Goal: Task Accomplishment & Management: Use online tool/utility

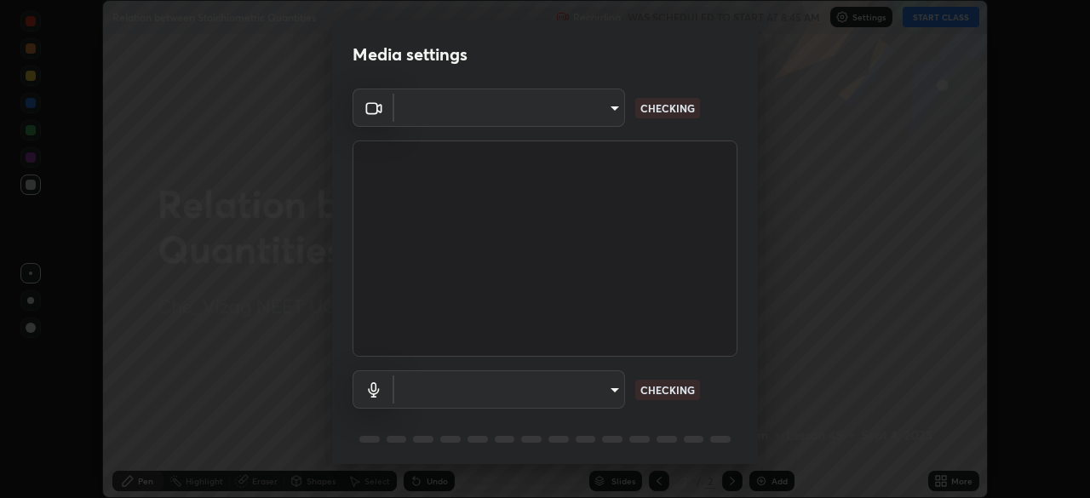
scroll to position [60, 0]
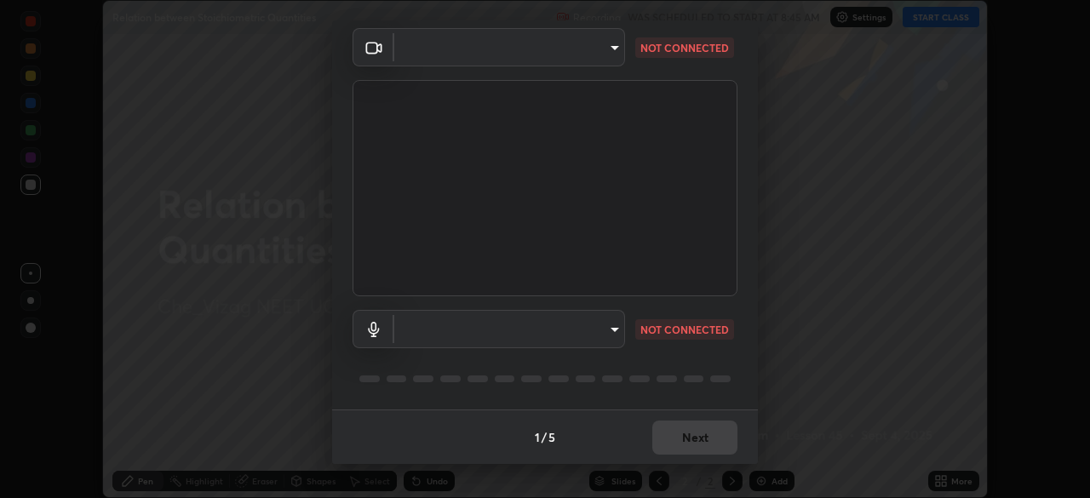
type input "c1e5c728dbdef541a88c1758a4b7e94beec2862a74422ead62350db7482deca0"
type input "34f6ef5cd95787c33f63bedec0b3a70af0e6d39a38e6b4d9087a7bd1d2f76a99"
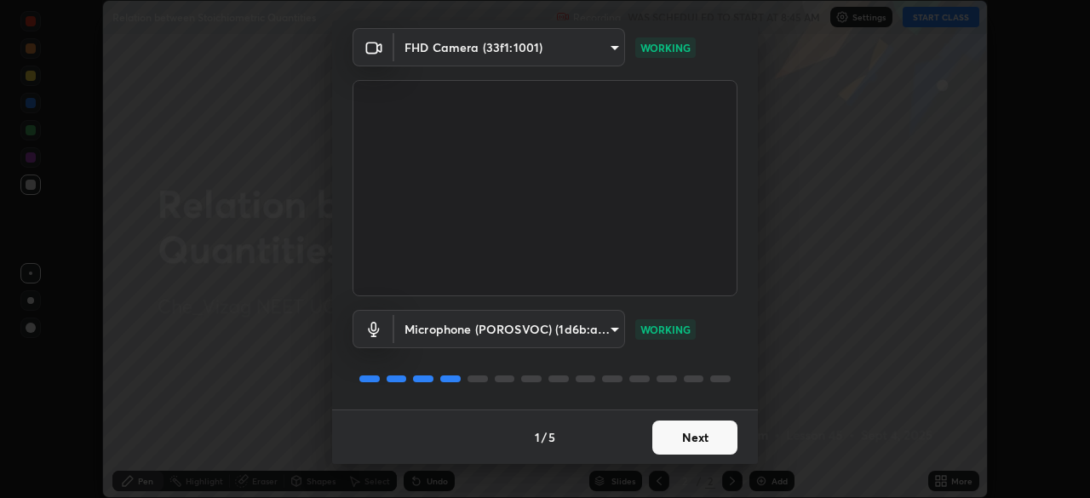
click at [680, 433] on button "Next" at bounding box center [694, 438] width 85 height 34
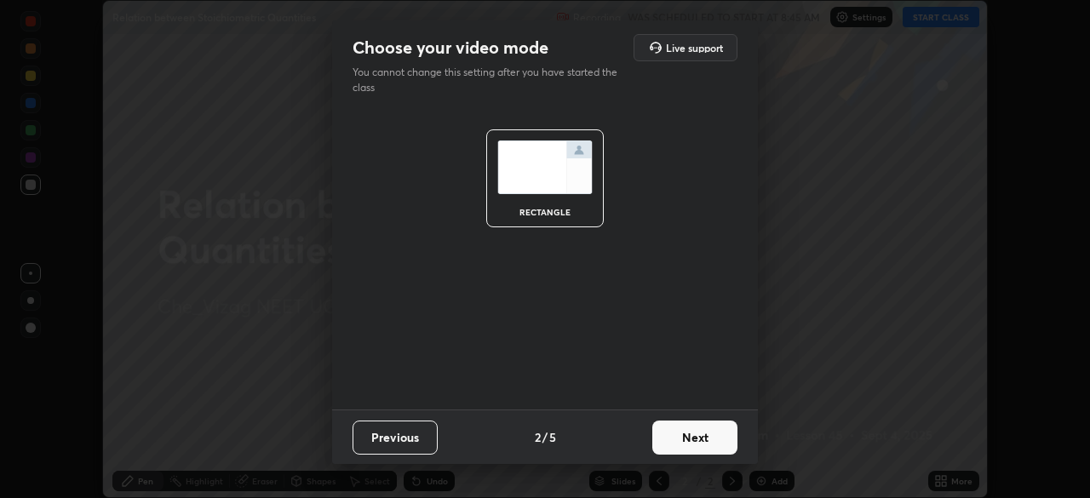
click at [686, 434] on button "Next" at bounding box center [694, 438] width 85 height 34
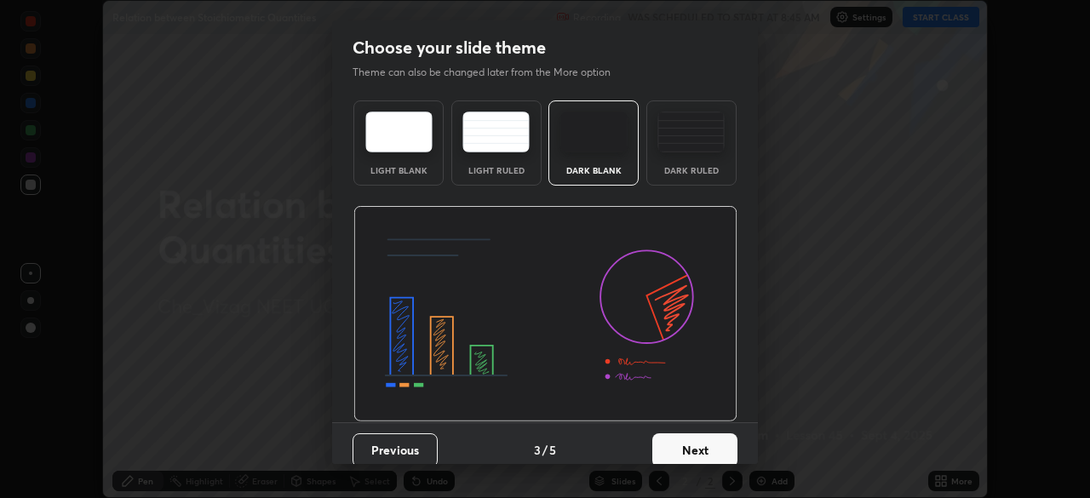
click at [687, 435] on button "Next" at bounding box center [694, 450] width 85 height 34
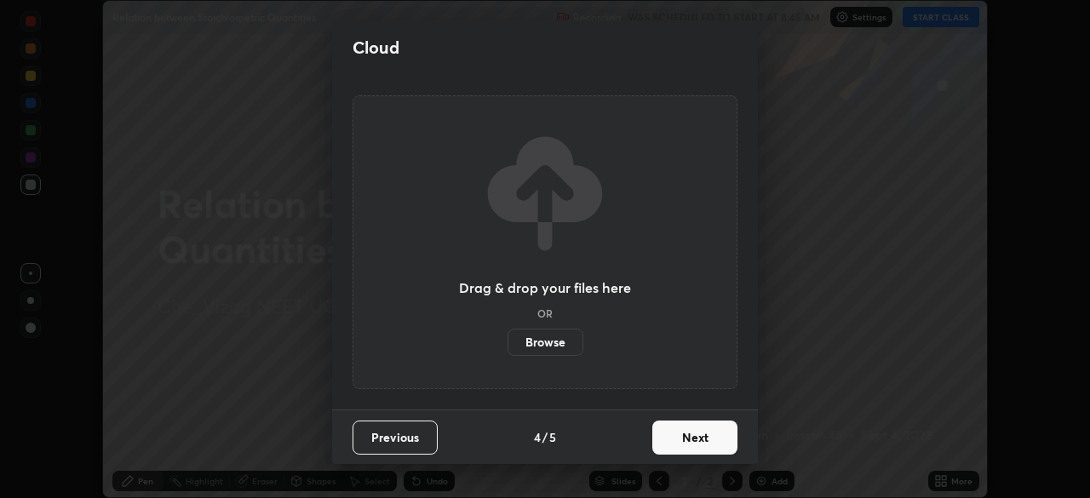
click at [686, 435] on button "Next" at bounding box center [694, 438] width 85 height 34
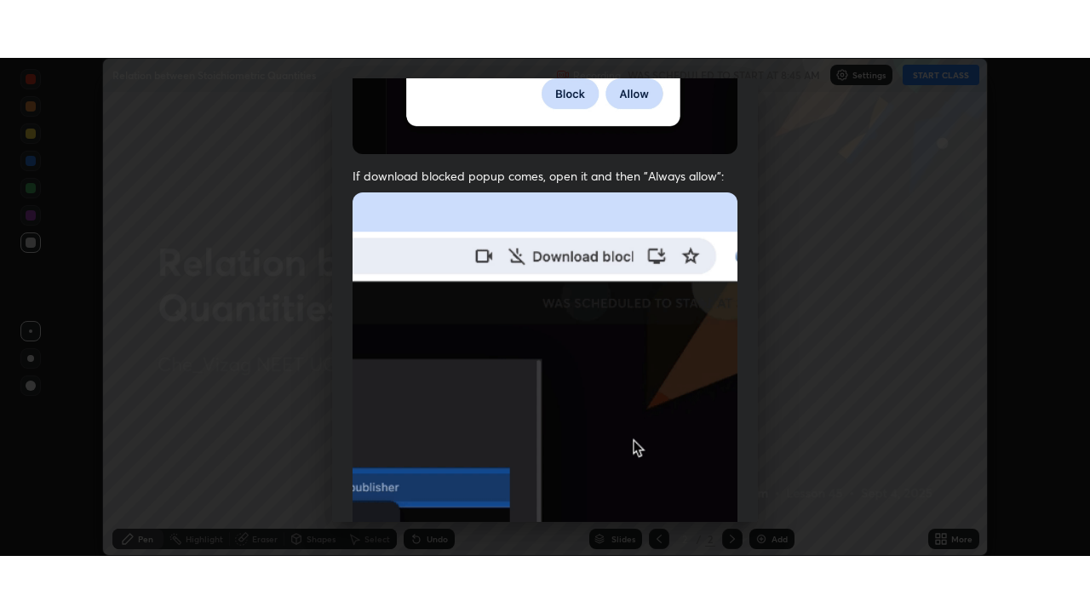
scroll to position [408, 0]
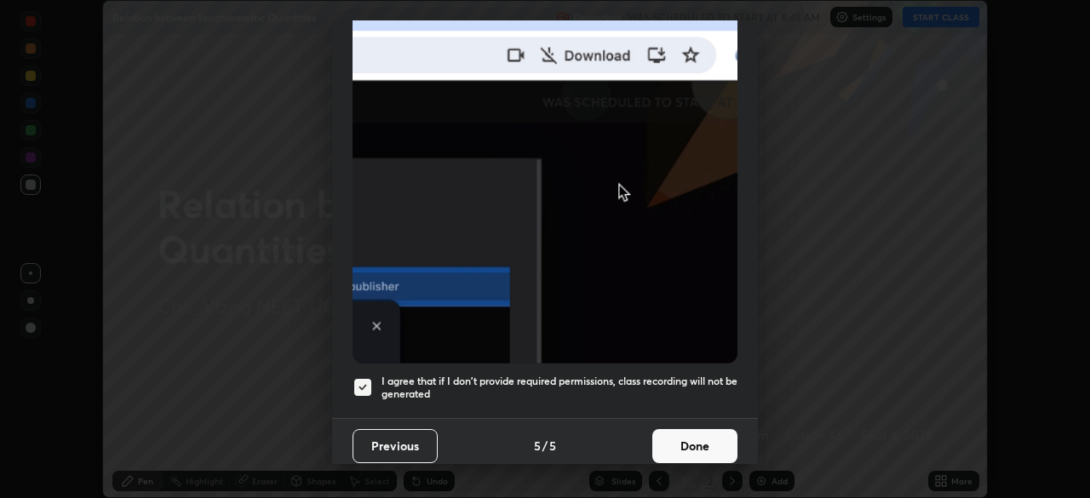
click at [686, 439] on button "Done" at bounding box center [694, 446] width 85 height 34
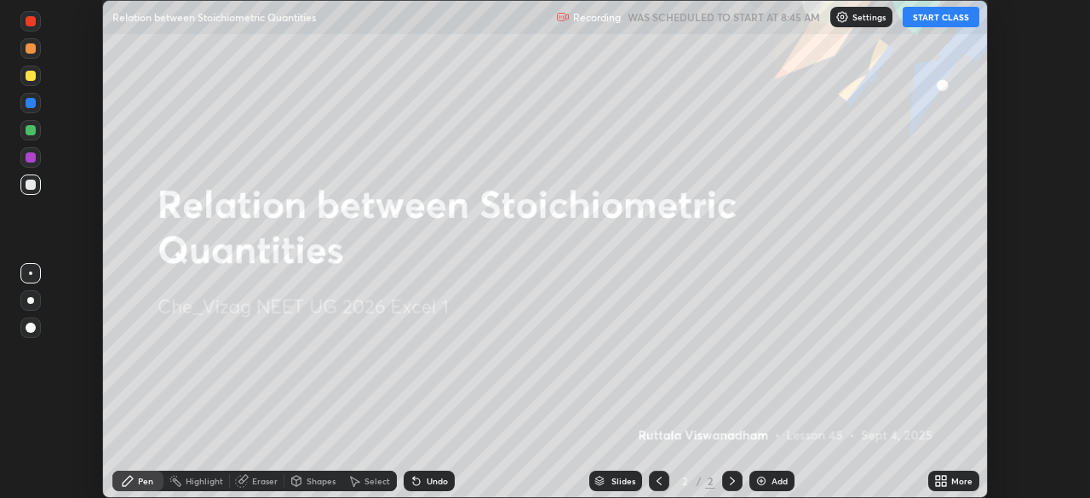
click at [941, 20] on button "START CLASS" at bounding box center [941, 17] width 77 height 20
click at [944, 481] on icon at bounding box center [941, 481] width 14 height 14
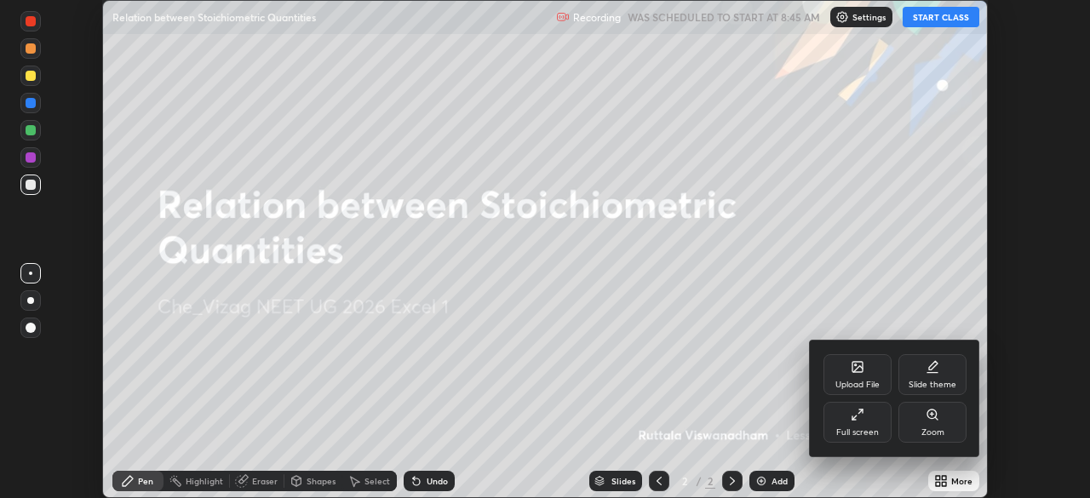
click at [855, 428] on div "Full screen" at bounding box center [857, 432] width 43 height 9
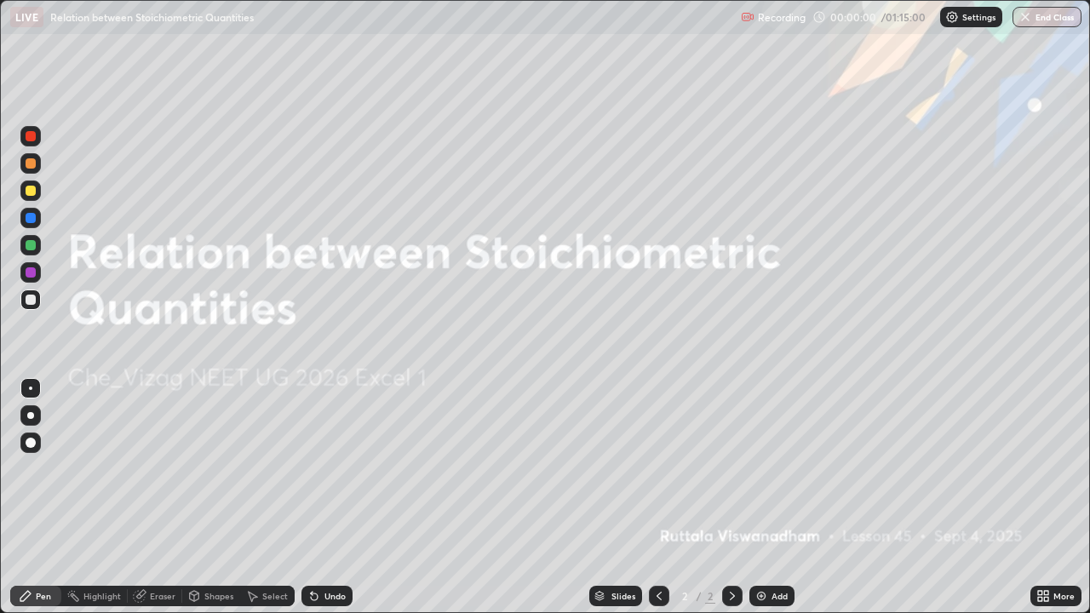
scroll to position [613, 1090]
click at [762, 497] on img at bounding box center [761, 596] width 14 height 14
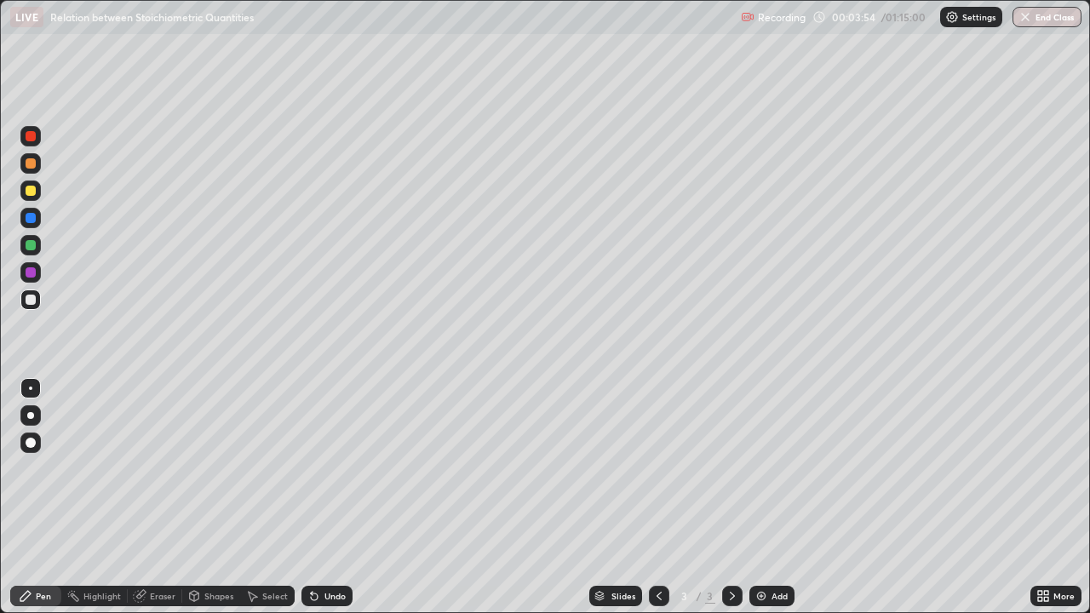
click at [32, 187] on div at bounding box center [31, 191] width 10 height 10
click at [33, 304] on div at bounding box center [31, 300] width 10 height 10
click at [158, 497] on div "Eraser" at bounding box center [163, 596] width 26 height 9
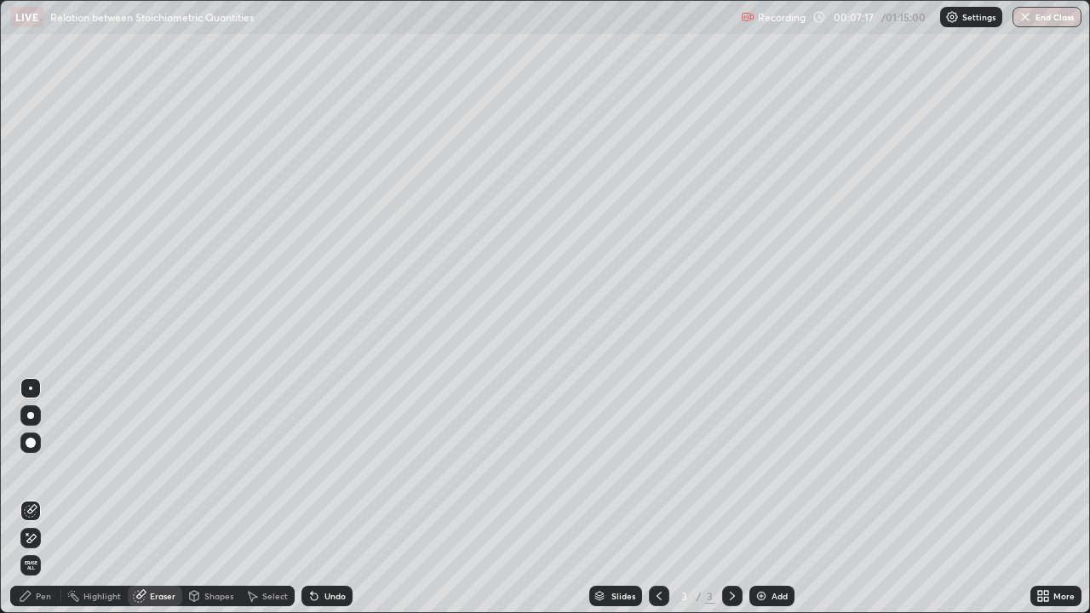
click at [49, 497] on div "Pen" at bounding box center [43, 596] width 15 height 9
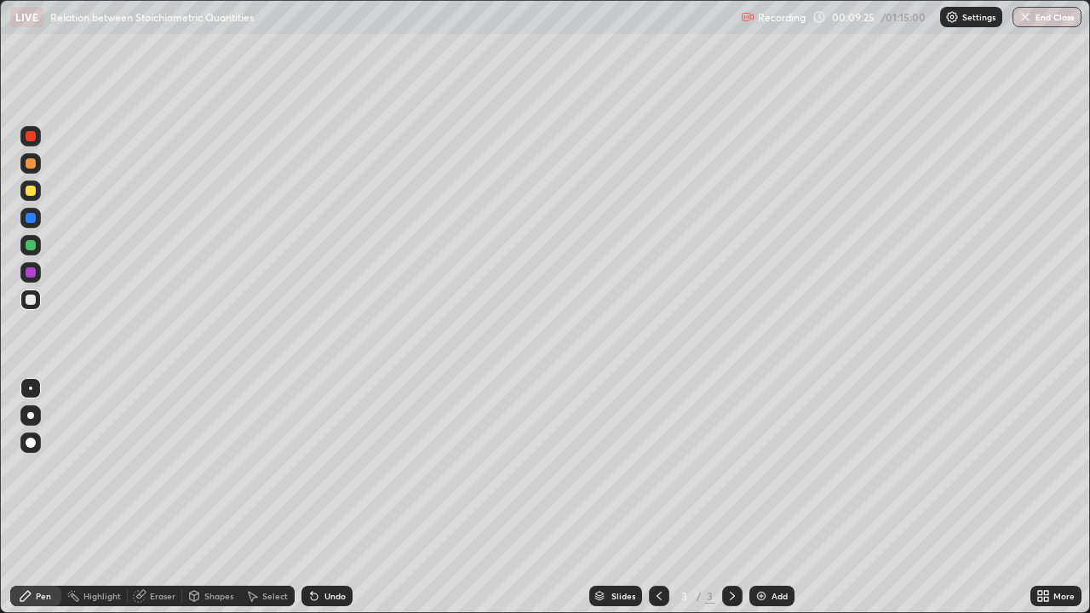
click at [774, 497] on div "Add" at bounding box center [780, 596] width 16 height 9
click at [32, 192] on div at bounding box center [31, 191] width 10 height 10
click at [31, 244] on div at bounding box center [31, 245] width 10 height 10
click at [29, 296] on div at bounding box center [31, 300] width 10 height 10
click at [649, 497] on div at bounding box center [659, 596] width 20 height 20
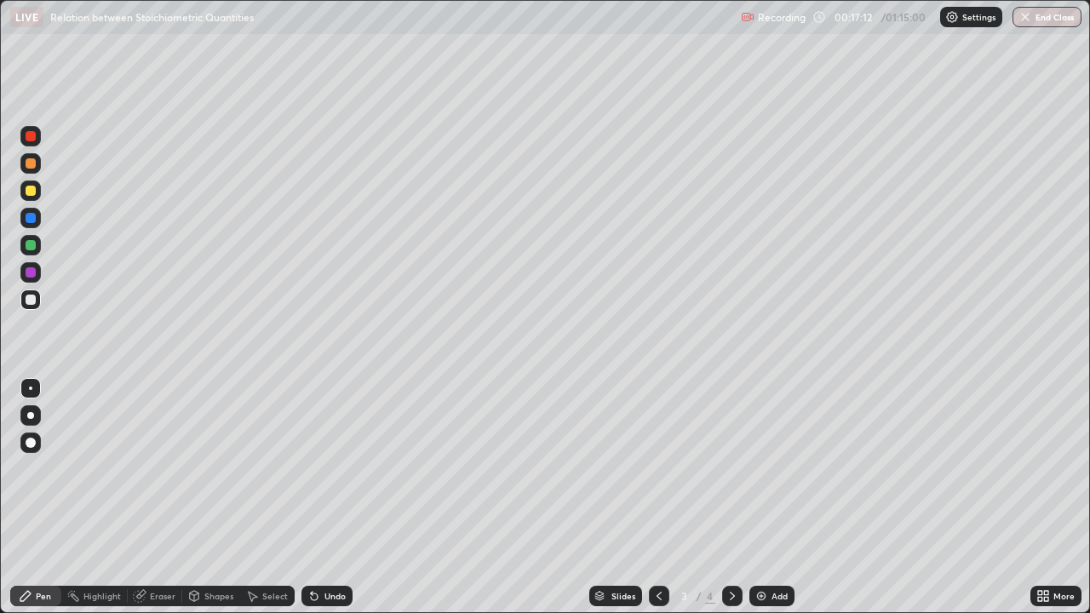
click at [731, 497] on icon at bounding box center [733, 596] width 14 height 14
click at [650, 497] on div at bounding box center [659, 596] width 20 height 20
click at [729, 497] on icon at bounding box center [733, 596] width 14 height 14
click at [32, 272] on div at bounding box center [31, 272] width 10 height 10
click at [768, 497] on div "Add" at bounding box center [771, 596] width 45 height 20
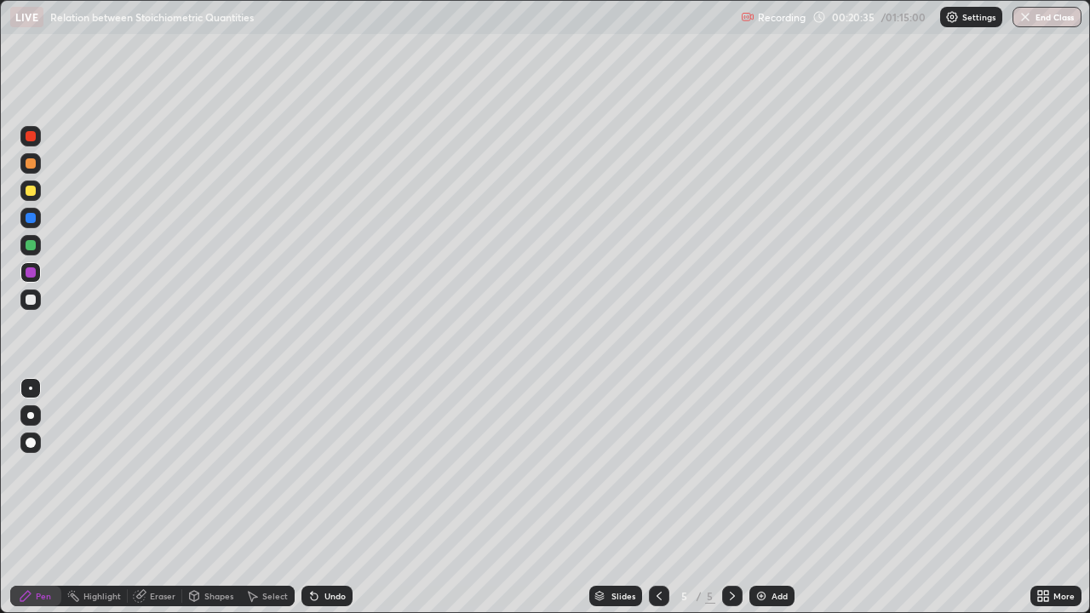
click at [31, 291] on div at bounding box center [30, 300] width 20 height 20
click at [330, 497] on div "Undo" at bounding box center [334, 596] width 21 height 9
click at [331, 497] on div "Undo" at bounding box center [334, 596] width 21 height 9
click at [32, 190] on div at bounding box center [31, 191] width 10 height 10
click at [31, 301] on div at bounding box center [31, 300] width 10 height 10
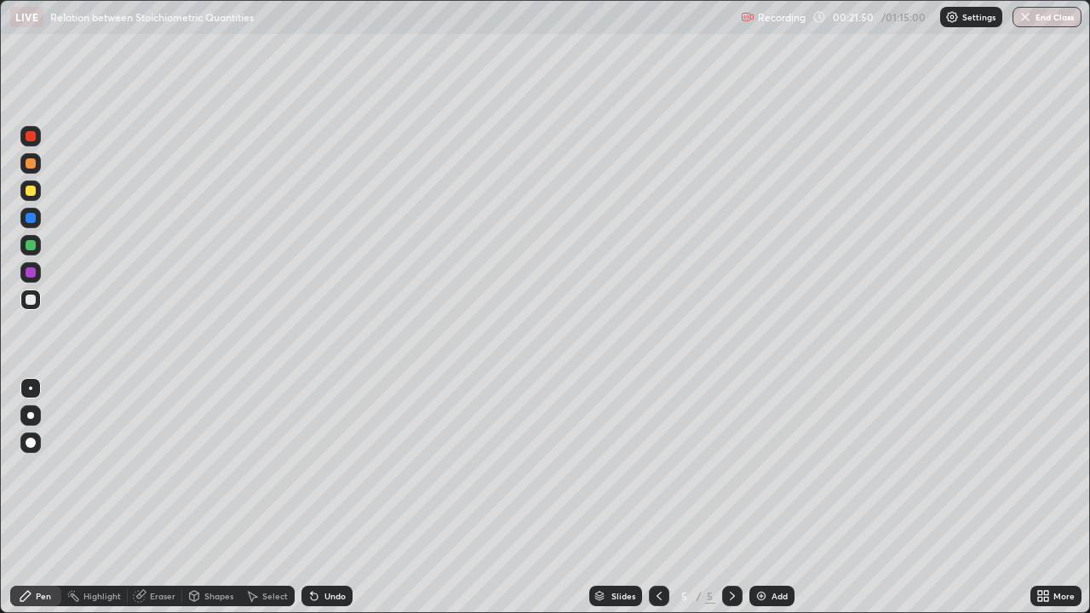
click at [324, 497] on div "Undo" at bounding box center [326, 596] width 51 height 20
click at [319, 497] on div "Undo" at bounding box center [326, 596] width 51 height 20
click at [759, 497] on img at bounding box center [761, 596] width 14 height 14
click at [773, 497] on div "Add" at bounding box center [780, 596] width 16 height 9
click at [35, 299] on div at bounding box center [31, 300] width 10 height 10
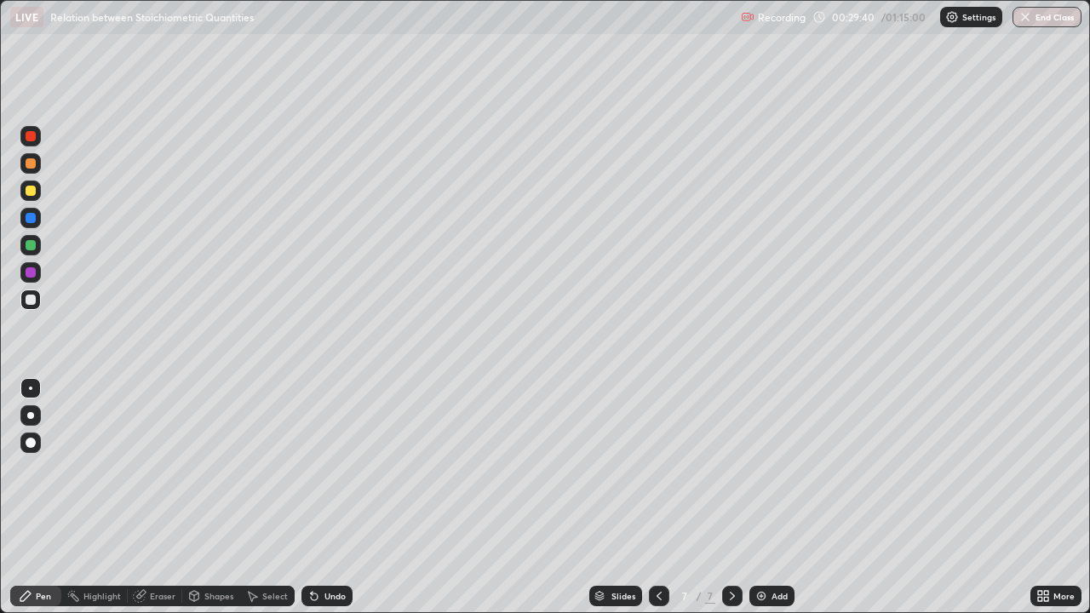
click at [267, 497] on div "Select" at bounding box center [275, 596] width 26 height 9
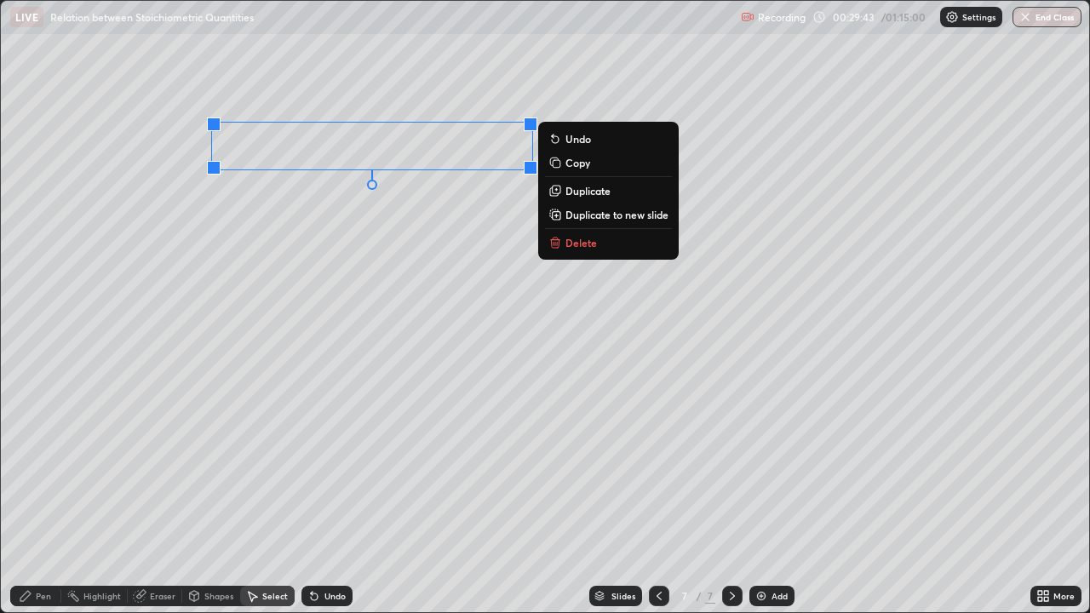
click at [562, 197] on button "Duplicate" at bounding box center [608, 191] width 127 height 20
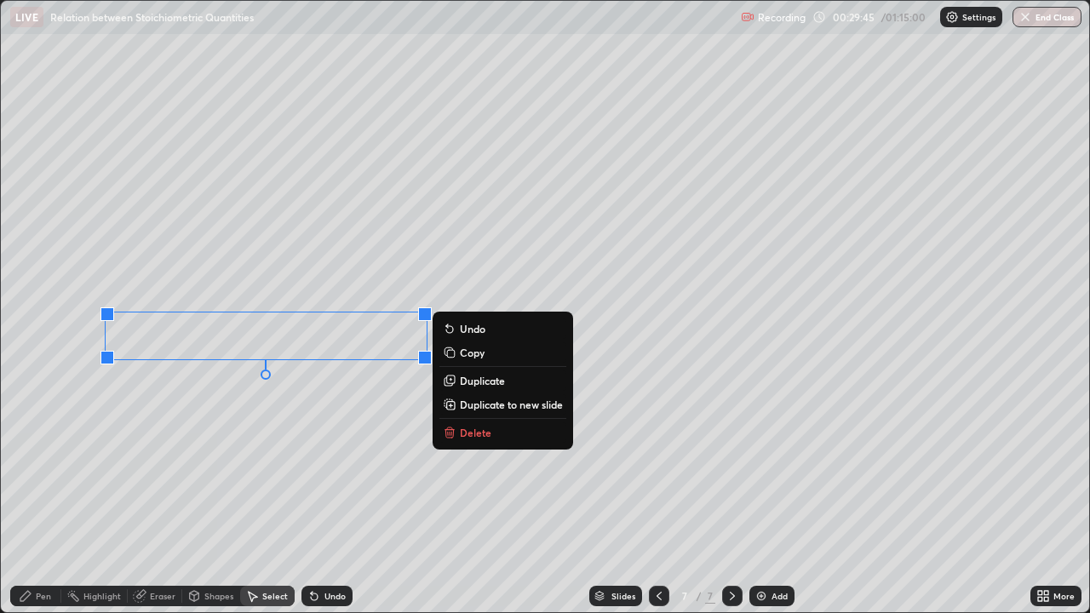
click at [198, 435] on div "0 ° Undo Copy Duplicate Duplicate to new slide Delete" at bounding box center [545, 306] width 1088 height 611
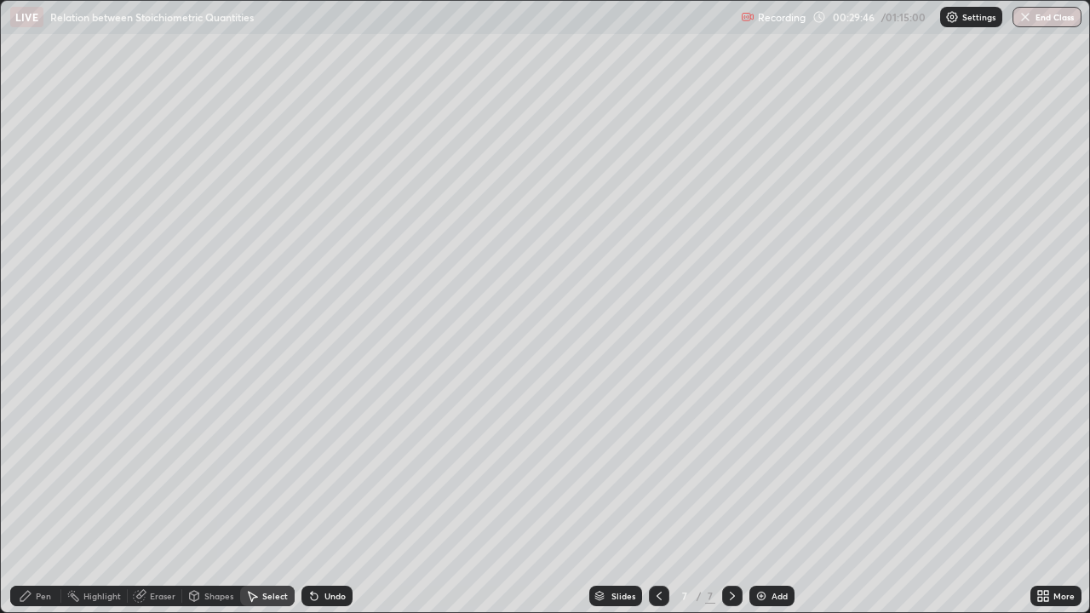
click at [36, 497] on div "Pen" at bounding box center [43, 596] width 15 height 9
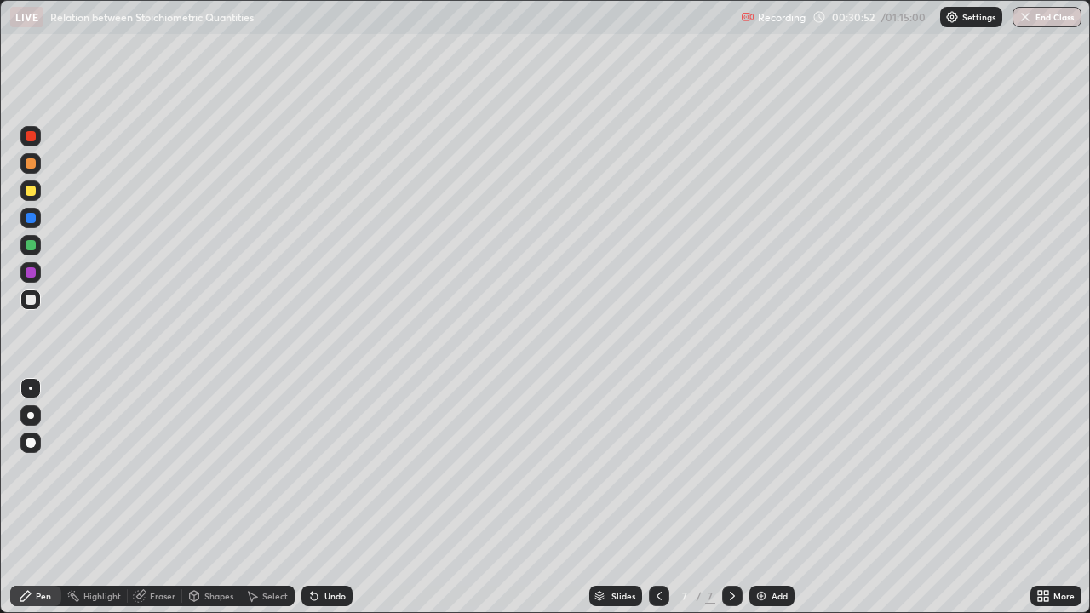
click at [657, 497] on icon at bounding box center [659, 596] width 14 height 14
click at [659, 497] on icon at bounding box center [659, 596] width 14 height 14
click at [726, 497] on icon at bounding box center [733, 596] width 14 height 14
click at [736, 497] on icon at bounding box center [733, 596] width 14 height 14
click at [32, 215] on div at bounding box center [31, 218] width 10 height 10
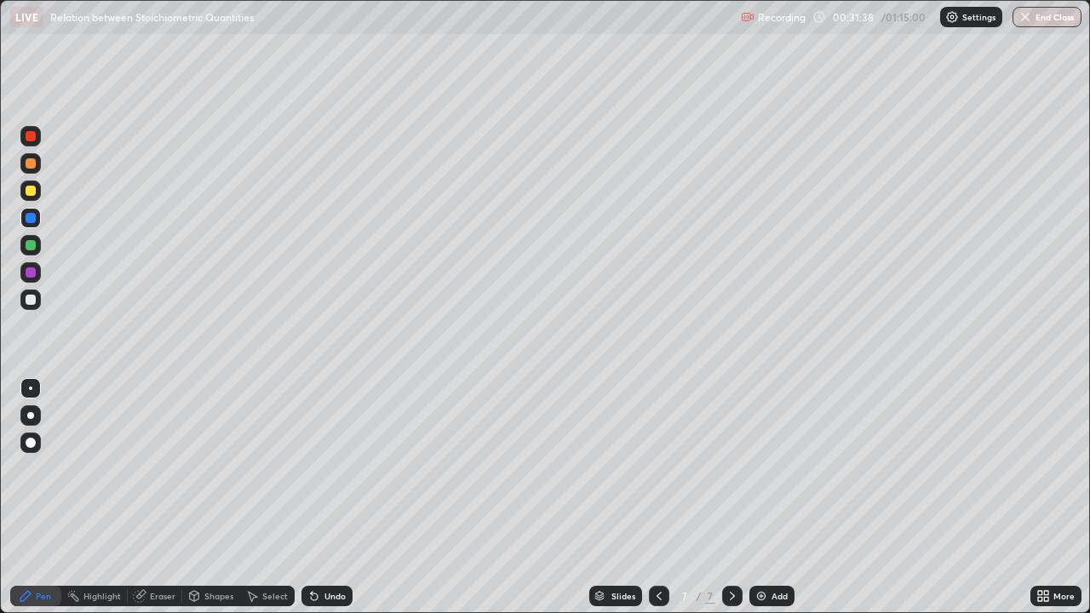
click at [30, 299] on div at bounding box center [31, 300] width 10 height 10
click at [32, 247] on div at bounding box center [31, 245] width 10 height 10
click at [30, 298] on div at bounding box center [31, 300] width 10 height 10
click at [27, 250] on div at bounding box center [31, 245] width 10 height 10
click at [31, 221] on div at bounding box center [31, 218] width 10 height 10
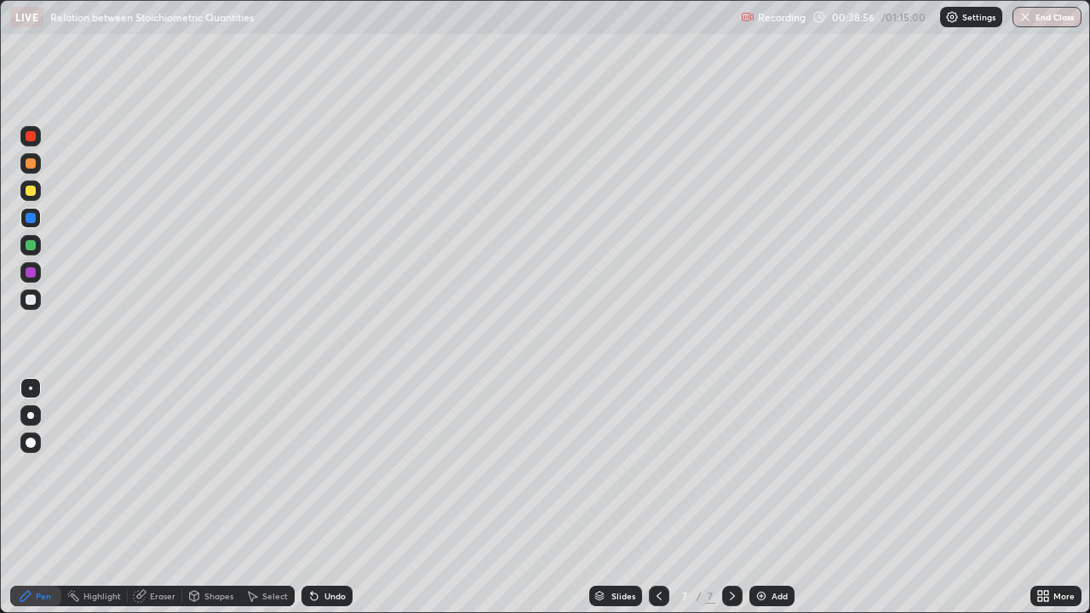
click at [766, 497] on img at bounding box center [761, 596] width 14 height 14
click at [32, 296] on div at bounding box center [31, 300] width 10 height 10
click at [164, 497] on div "Eraser" at bounding box center [163, 596] width 26 height 9
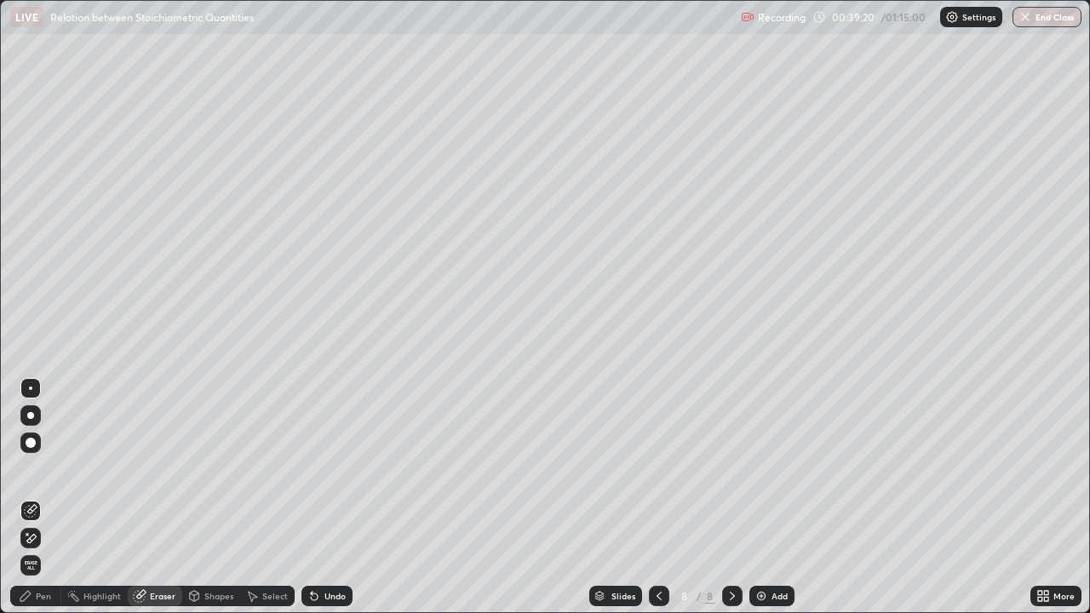
click at [43, 497] on div "Pen" at bounding box center [43, 596] width 15 height 9
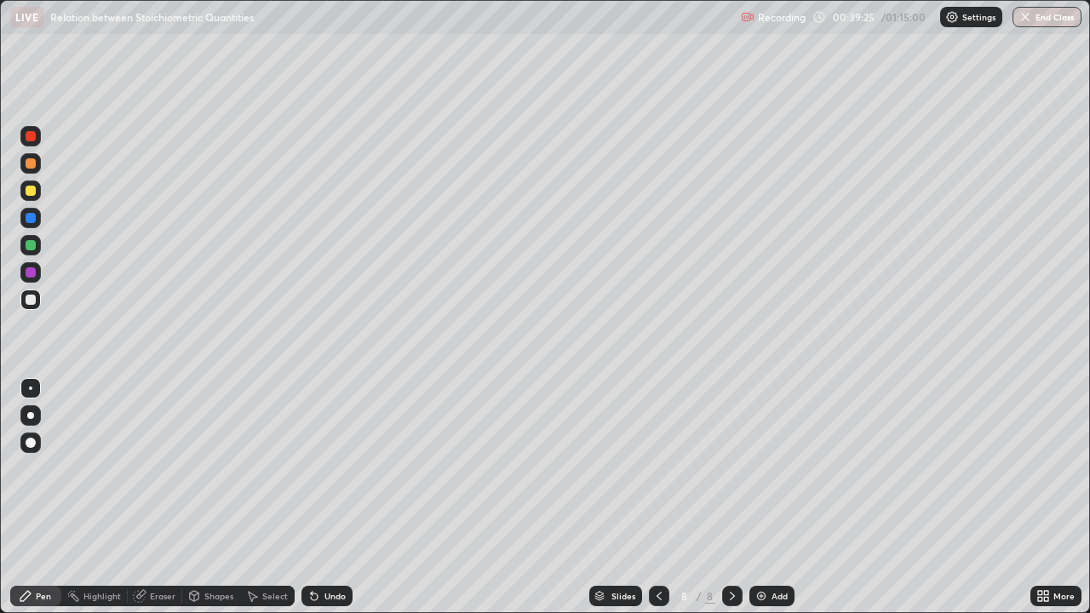
click at [38, 192] on div at bounding box center [30, 191] width 20 height 20
click at [26, 301] on div at bounding box center [31, 300] width 10 height 10
click at [36, 225] on div at bounding box center [30, 218] width 20 height 20
click at [37, 295] on div at bounding box center [30, 300] width 20 height 20
click at [37, 248] on div at bounding box center [30, 245] width 20 height 20
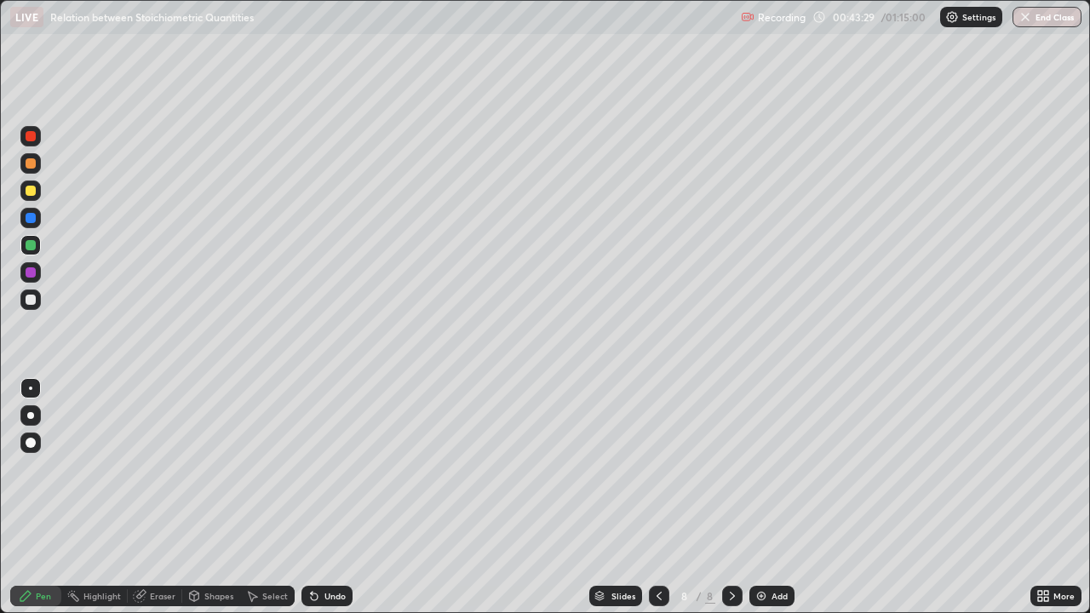
click at [35, 303] on div at bounding box center [30, 300] width 20 height 20
click at [35, 295] on div at bounding box center [30, 300] width 20 height 20
click at [28, 244] on div at bounding box center [31, 245] width 10 height 10
click at [28, 297] on div at bounding box center [31, 300] width 10 height 10
click at [32, 244] on div at bounding box center [31, 245] width 10 height 10
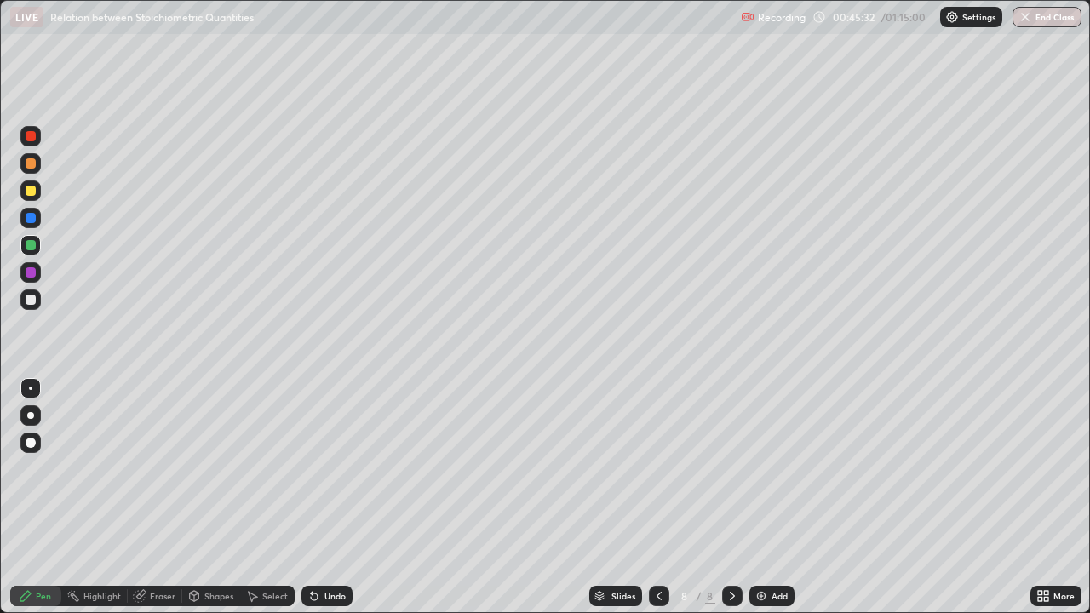
click at [32, 299] on div at bounding box center [31, 300] width 10 height 10
click at [29, 246] on div at bounding box center [31, 245] width 10 height 10
click at [23, 185] on div at bounding box center [30, 191] width 20 height 20
click at [32, 300] on div at bounding box center [31, 300] width 10 height 10
click at [760, 497] on img at bounding box center [761, 596] width 14 height 14
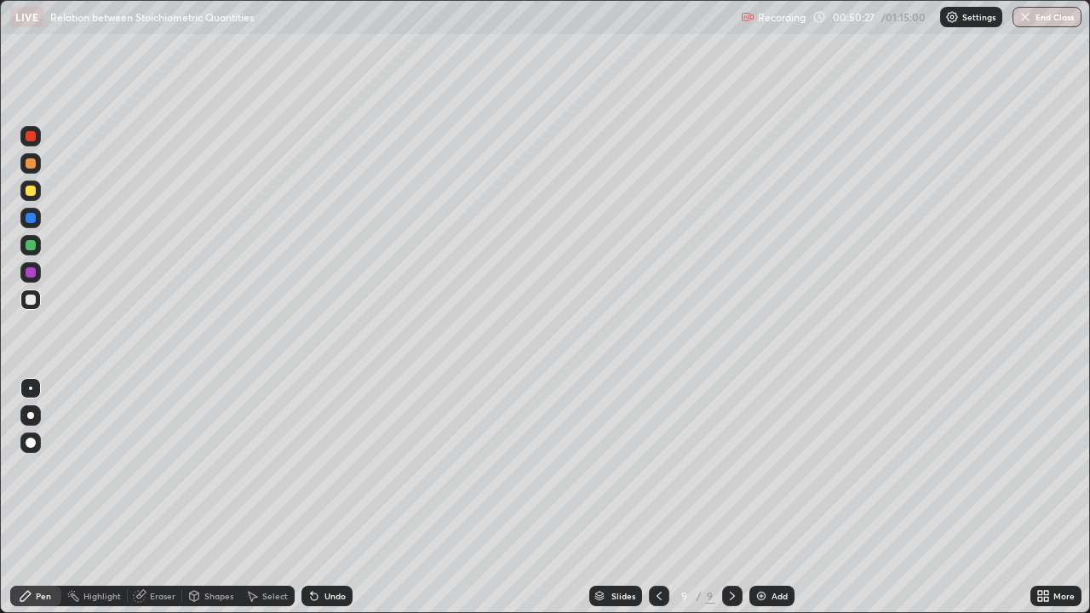
click at [32, 190] on div at bounding box center [31, 191] width 10 height 10
click at [32, 297] on div at bounding box center [31, 300] width 10 height 10
click at [27, 297] on div at bounding box center [31, 300] width 10 height 10
click at [29, 191] on div at bounding box center [31, 191] width 10 height 10
click at [33, 244] on div at bounding box center [31, 245] width 10 height 10
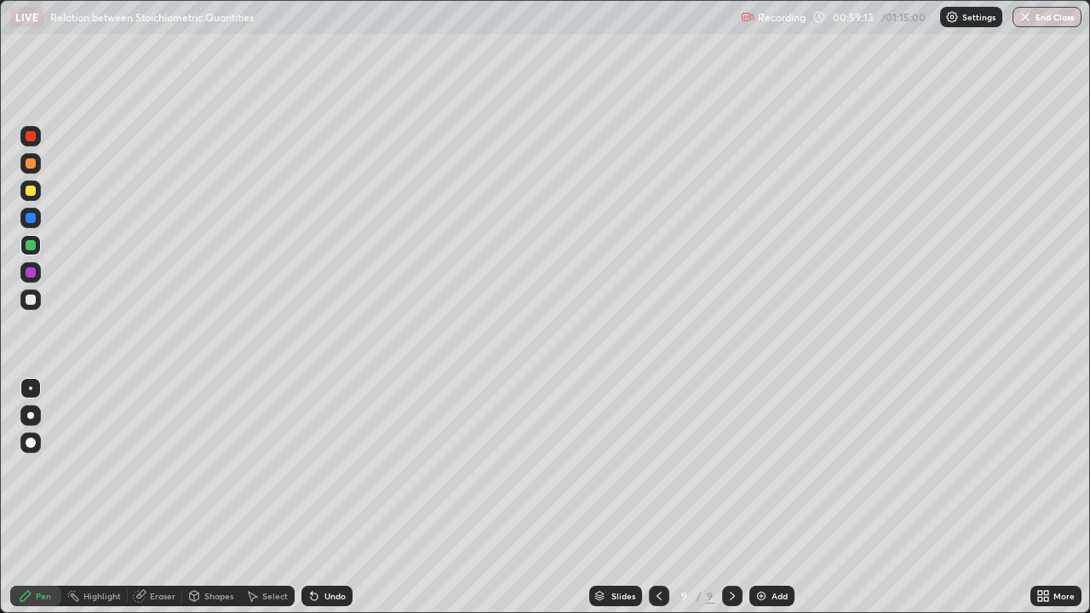
click at [769, 497] on div "Add" at bounding box center [771, 596] width 45 height 20
click at [37, 299] on div at bounding box center [30, 300] width 20 height 20
click at [321, 497] on div "Undo" at bounding box center [326, 596] width 51 height 20
click at [324, 497] on div "Undo" at bounding box center [334, 596] width 21 height 9
click at [326, 497] on div "Undo" at bounding box center [334, 596] width 21 height 9
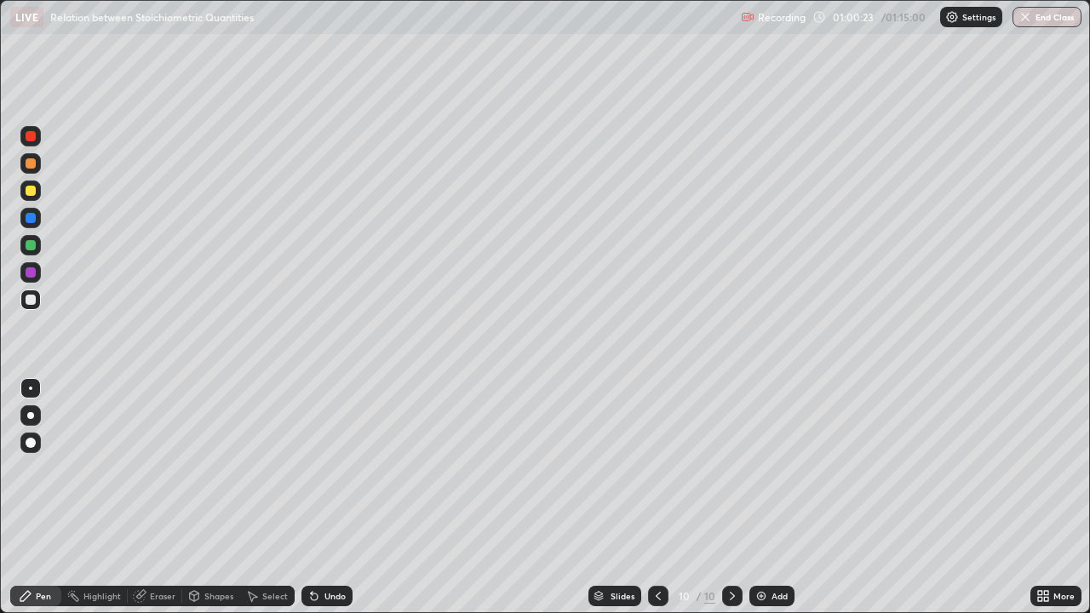
click at [32, 217] on div at bounding box center [31, 218] width 10 height 10
click at [30, 299] on div at bounding box center [31, 300] width 10 height 10
click at [38, 222] on div at bounding box center [30, 218] width 20 height 20
click at [311, 497] on icon at bounding box center [312, 593] width 2 height 2
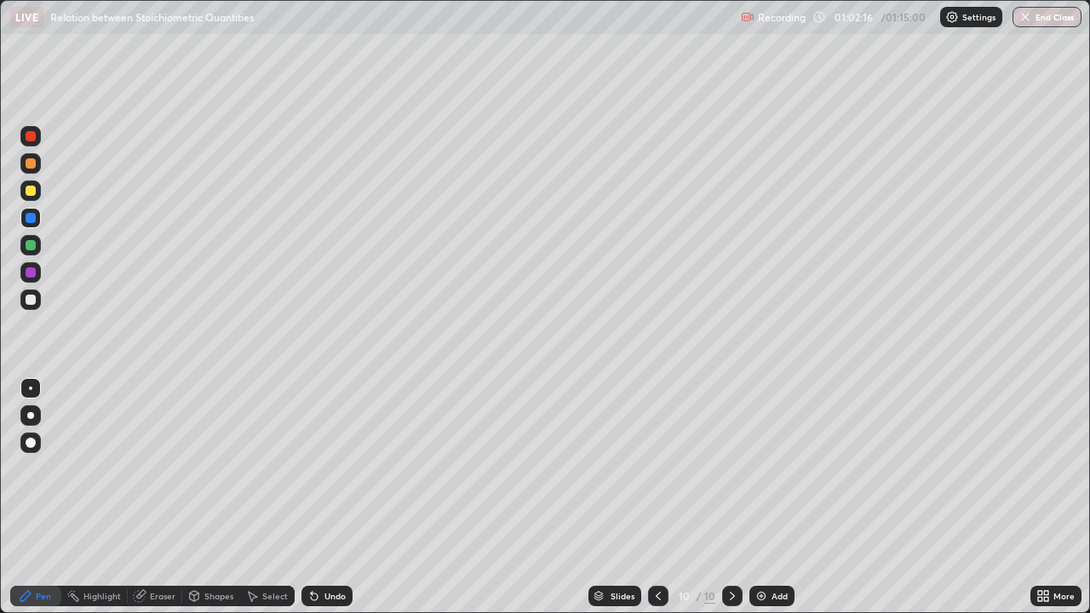
click at [38, 295] on div at bounding box center [30, 300] width 20 height 20
click at [21, 190] on div at bounding box center [30, 191] width 20 height 20
click at [153, 497] on div "Eraser" at bounding box center [163, 596] width 26 height 9
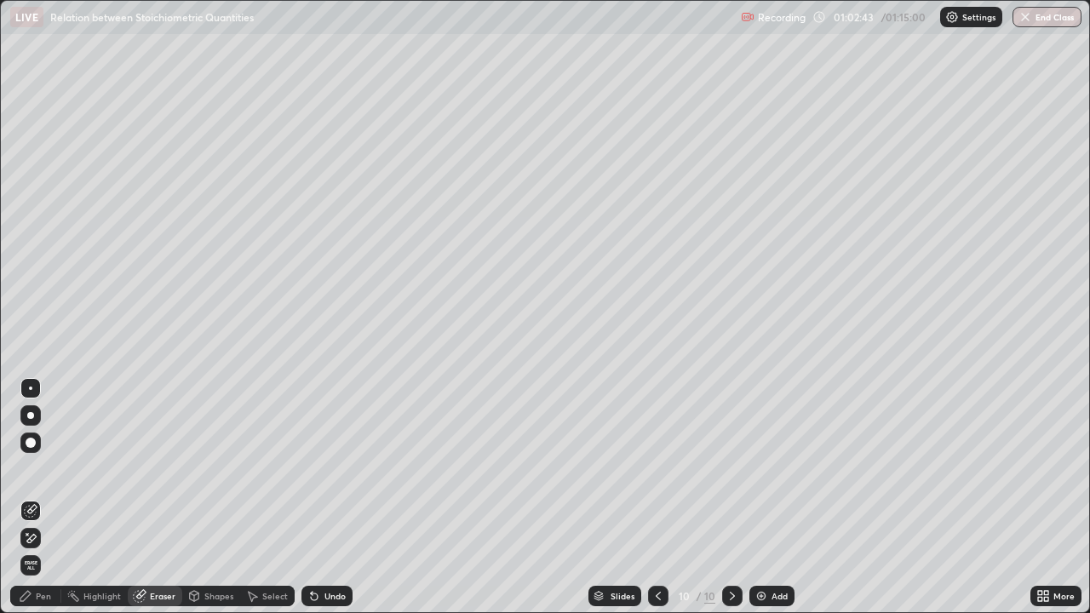
click at [40, 497] on div "Pen" at bounding box center [43, 596] width 15 height 9
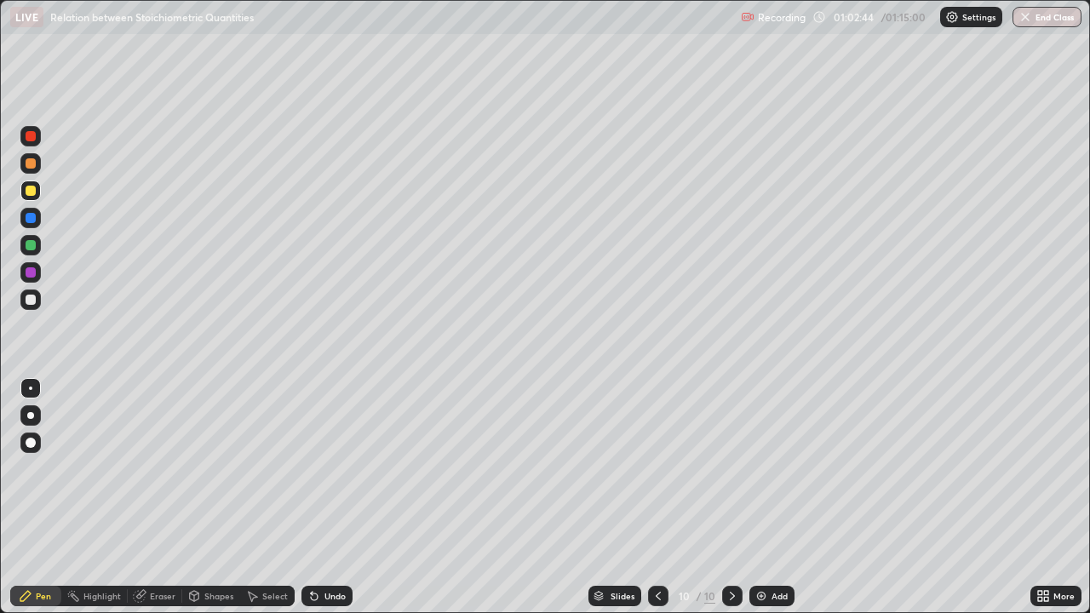
click at [31, 298] on div at bounding box center [31, 300] width 10 height 10
click at [32, 245] on div at bounding box center [31, 245] width 10 height 10
click at [317, 497] on div "Undo" at bounding box center [326, 596] width 51 height 20
click at [30, 271] on div at bounding box center [31, 272] width 10 height 10
click at [32, 297] on div at bounding box center [31, 300] width 10 height 10
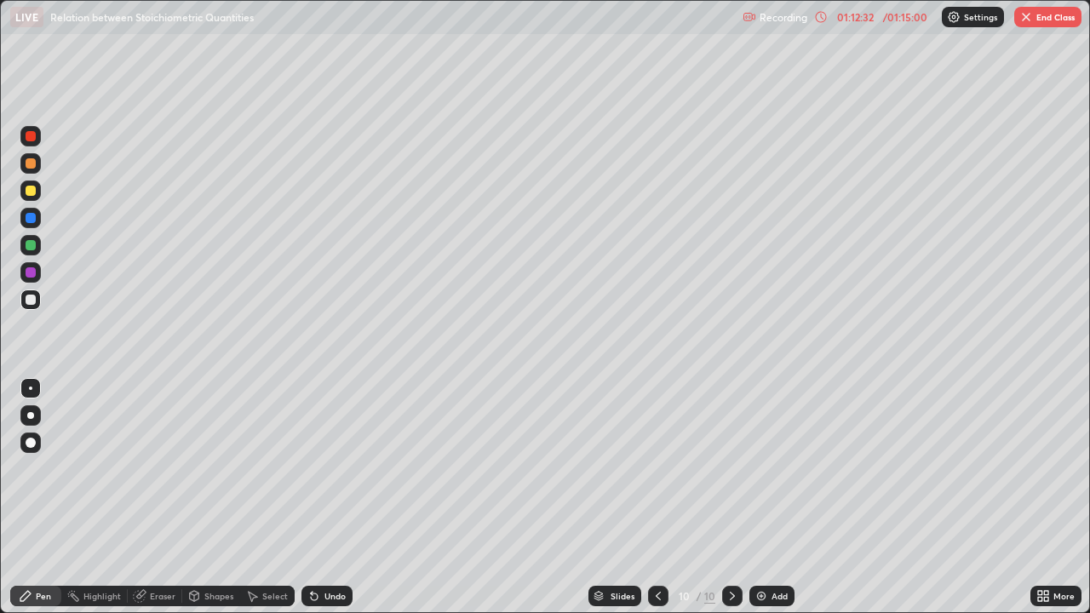
click at [1050, 23] on button "End Class" at bounding box center [1047, 17] width 67 height 20
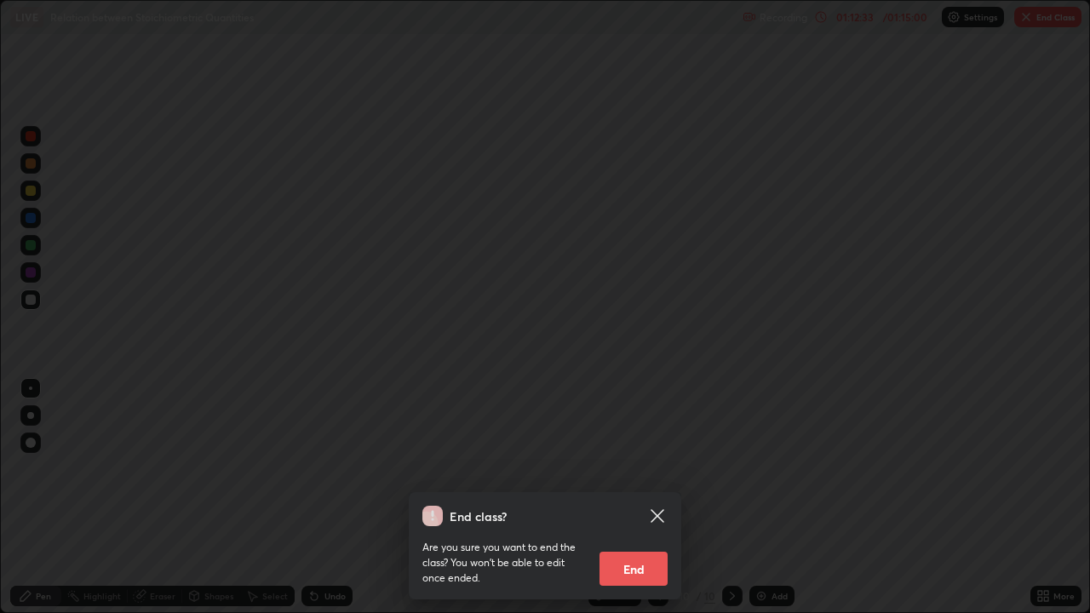
click at [639, 497] on div "Are you sure you want to end the class? You won’t be able to edit once ended. E…" at bounding box center [544, 556] width 245 height 60
click at [629, 497] on button "End" at bounding box center [634, 569] width 68 height 34
